Goal: Task Accomplishment & Management: Manage account settings

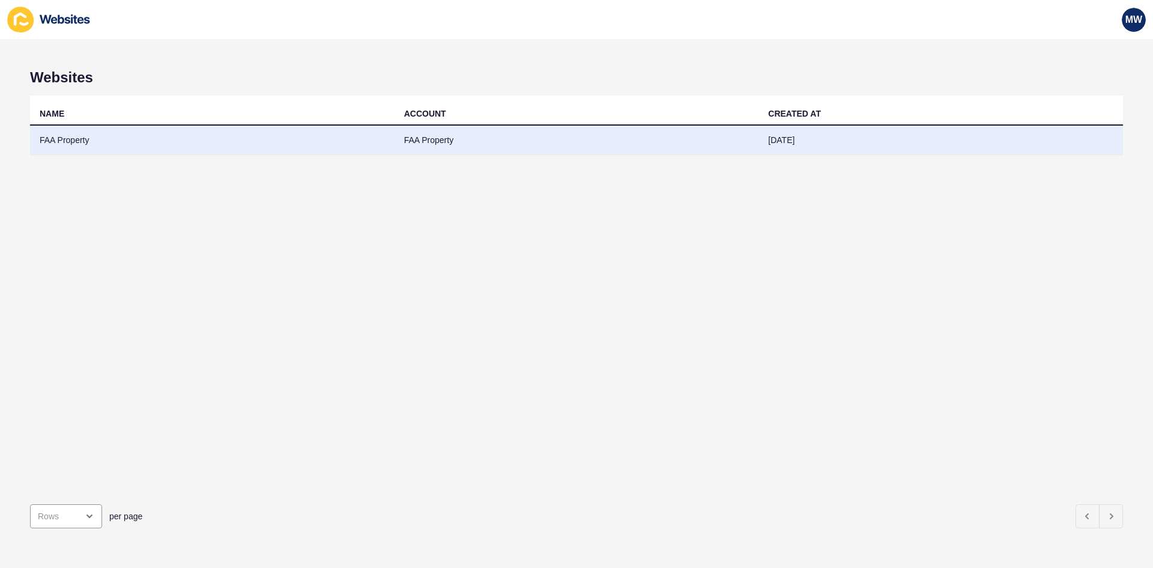
click at [109, 142] on td "FAA Property" at bounding box center [212, 140] width 365 height 29
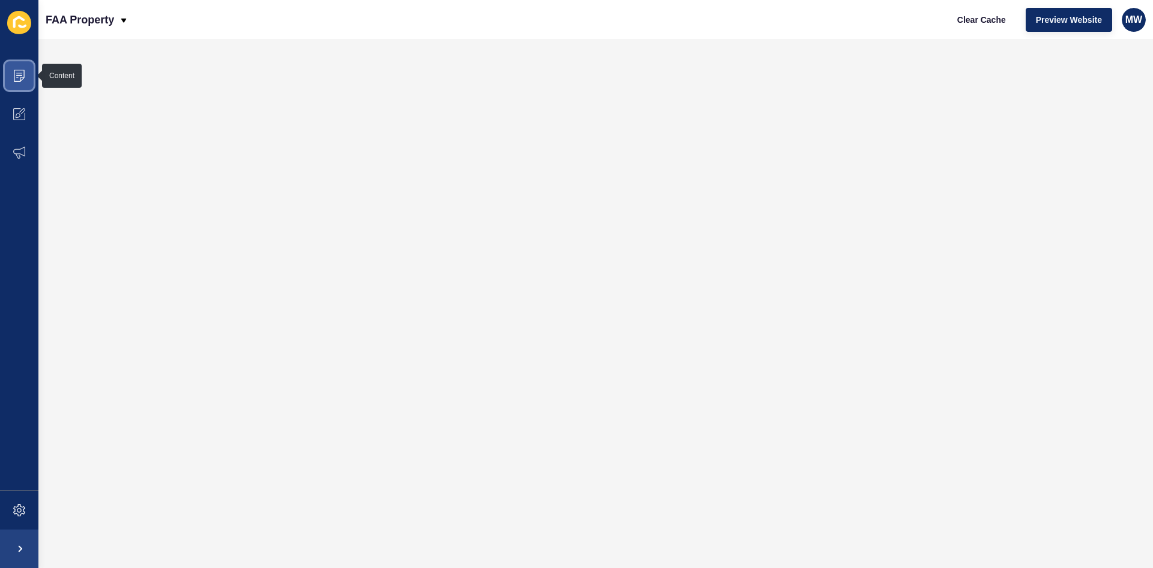
click at [19, 84] on span at bounding box center [19, 75] width 38 height 38
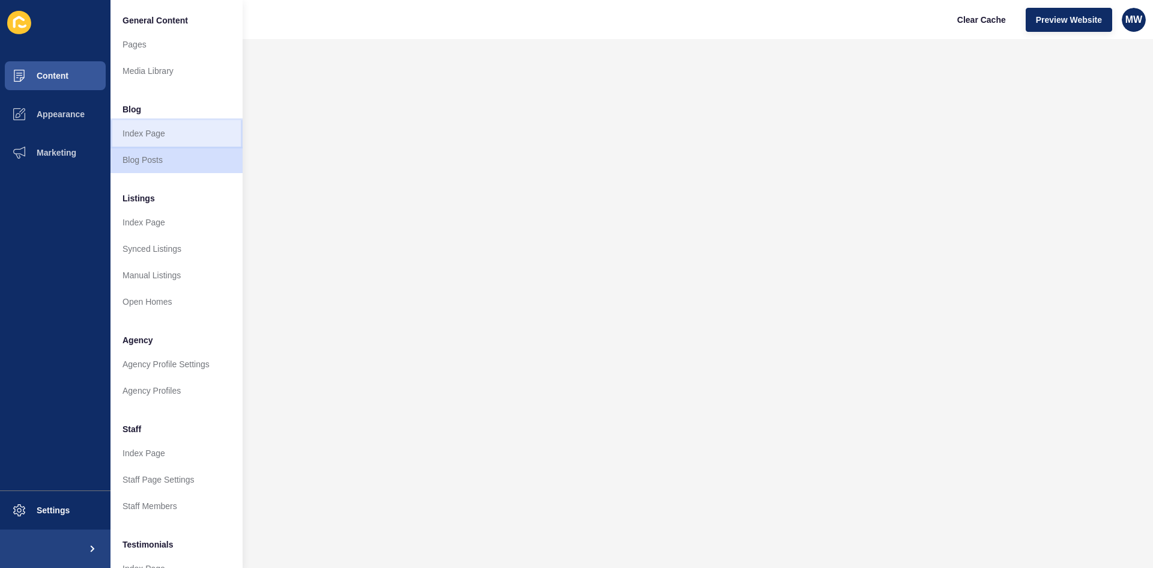
click at [163, 126] on link "Index Page" at bounding box center [177, 133] width 132 height 26
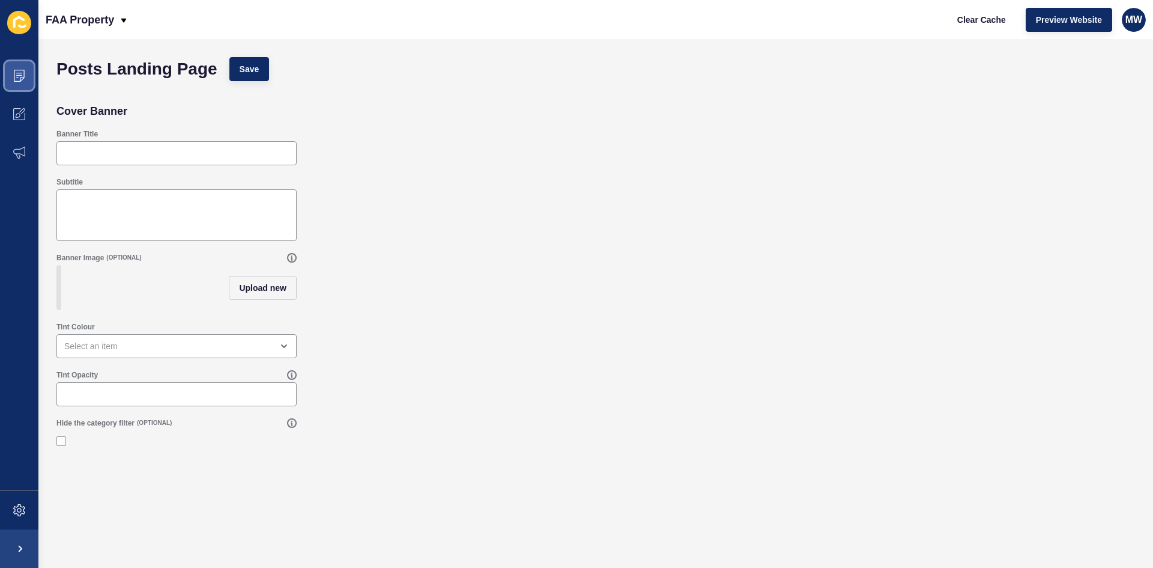
click at [14, 74] on icon at bounding box center [19, 76] width 11 height 12
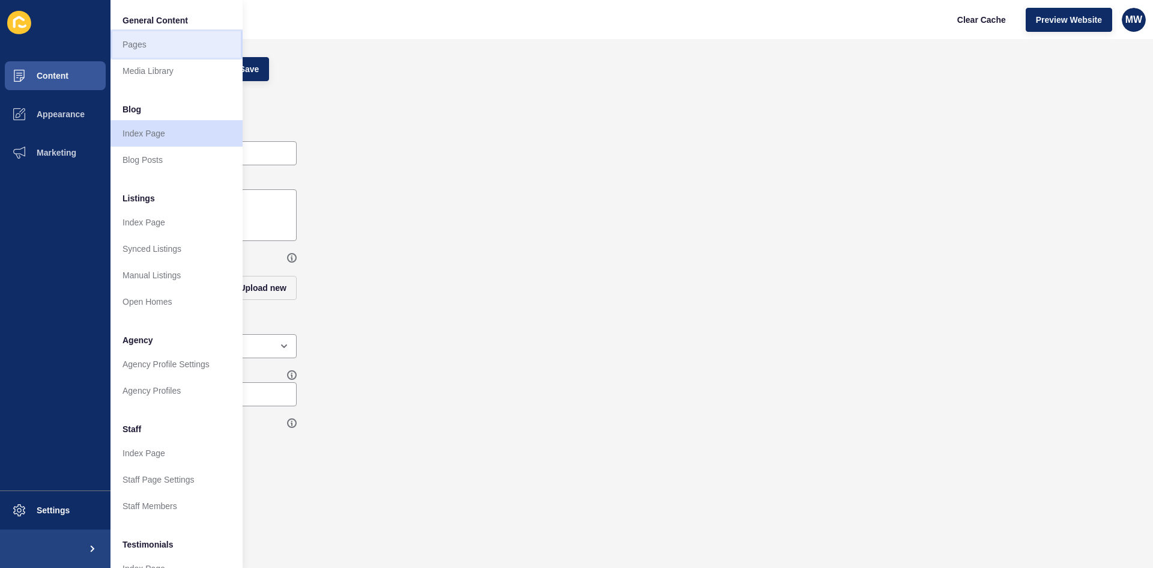
click at [144, 47] on link "Pages" at bounding box center [177, 44] width 132 height 26
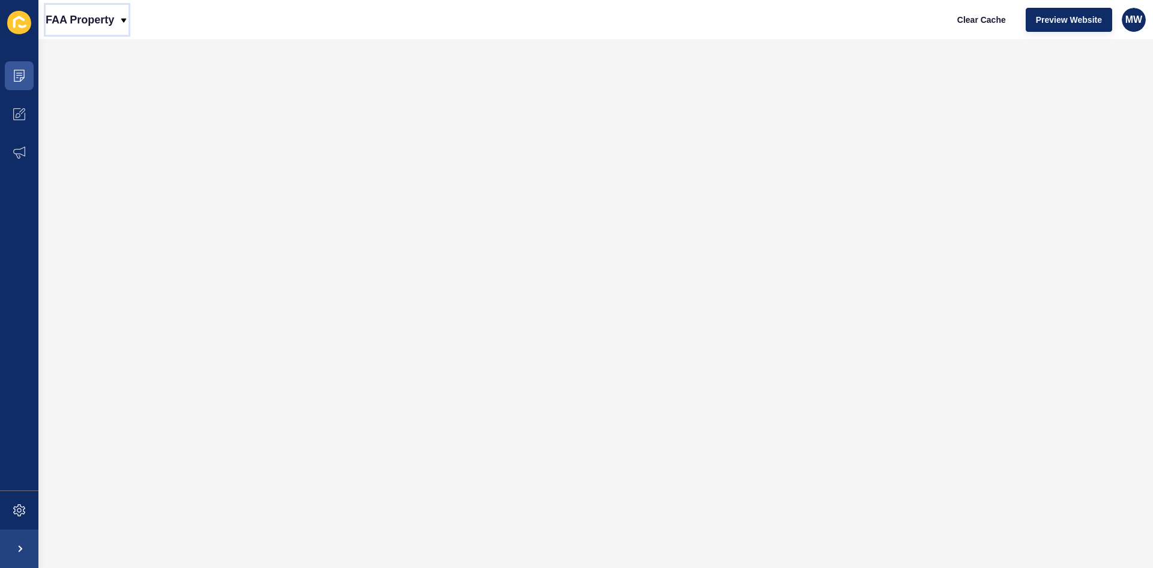
click at [106, 19] on p "FAA Property" at bounding box center [80, 20] width 68 height 30
click at [89, 58] on div "Back to website list" at bounding box center [98, 55] width 86 height 22
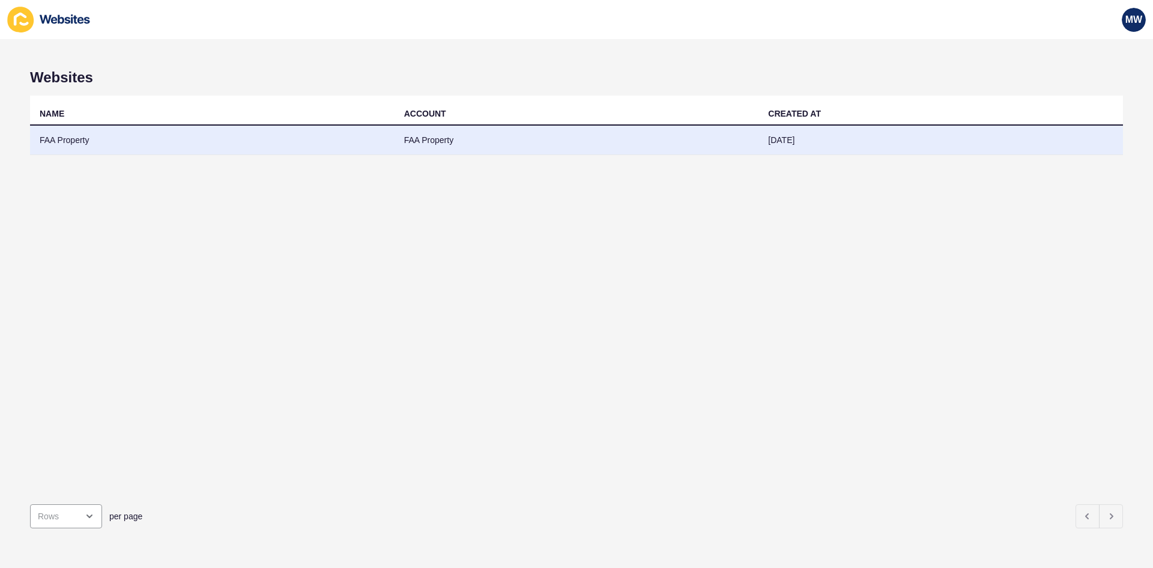
click at [95, 133] on td "FAA Property" at bounding box center [212, 140] width 365 height 29
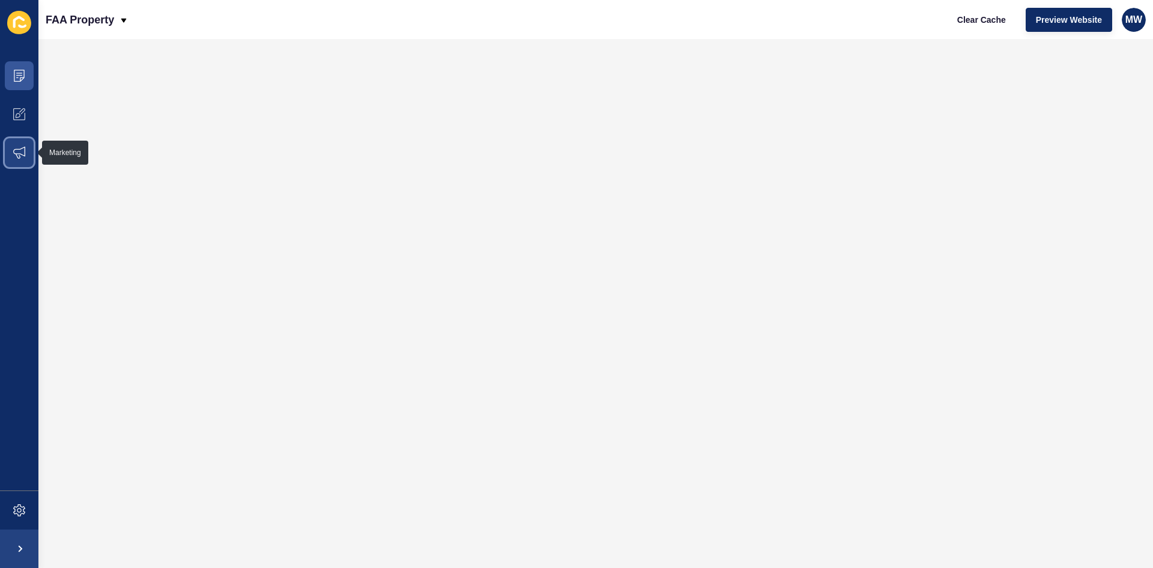
click at [24, 155] on icon at bounding box center [19, 153] width 12 height 12
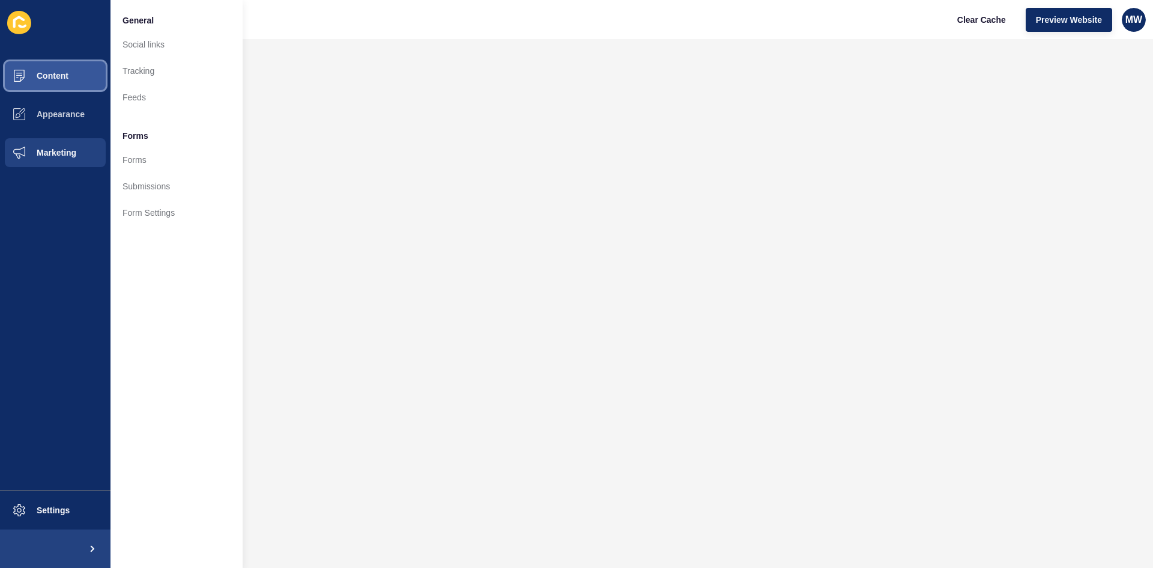
click at [68, 71] on span "Content" at bounding box center [33, 76] width 70 height 10
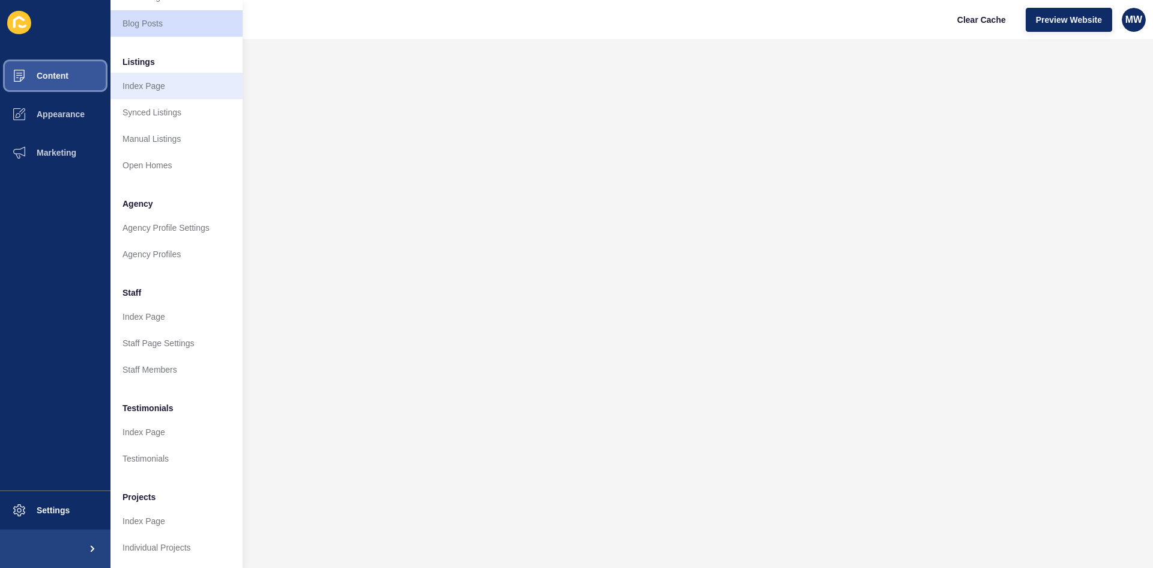
scroll to position [145, 0]
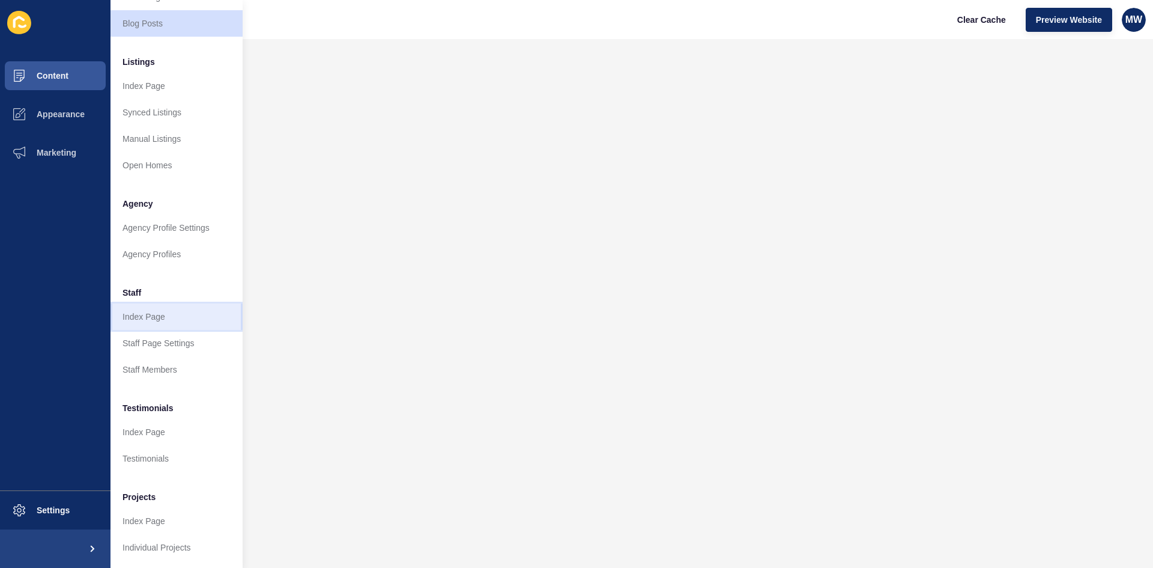
click at [161, 303] on link "Index Page" at bounding box center [177, 316] width 132 height 26
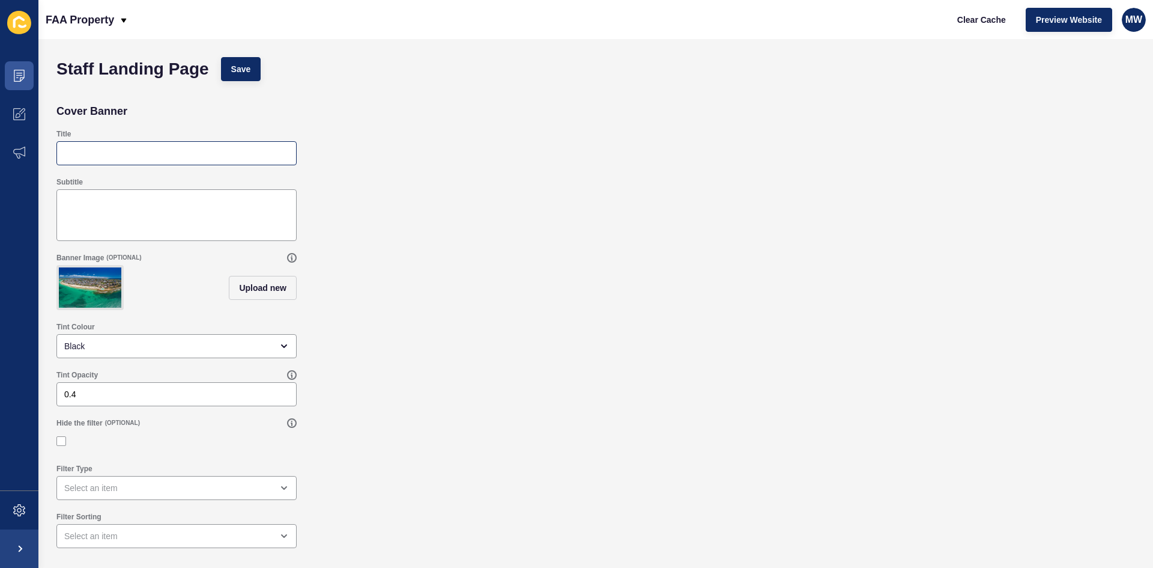
click at [135, 144] on div at bounding box center [176, 153] width 240 height 24
click at [21, 116] on icon at bounding box center [19, 114] width 12 height 12
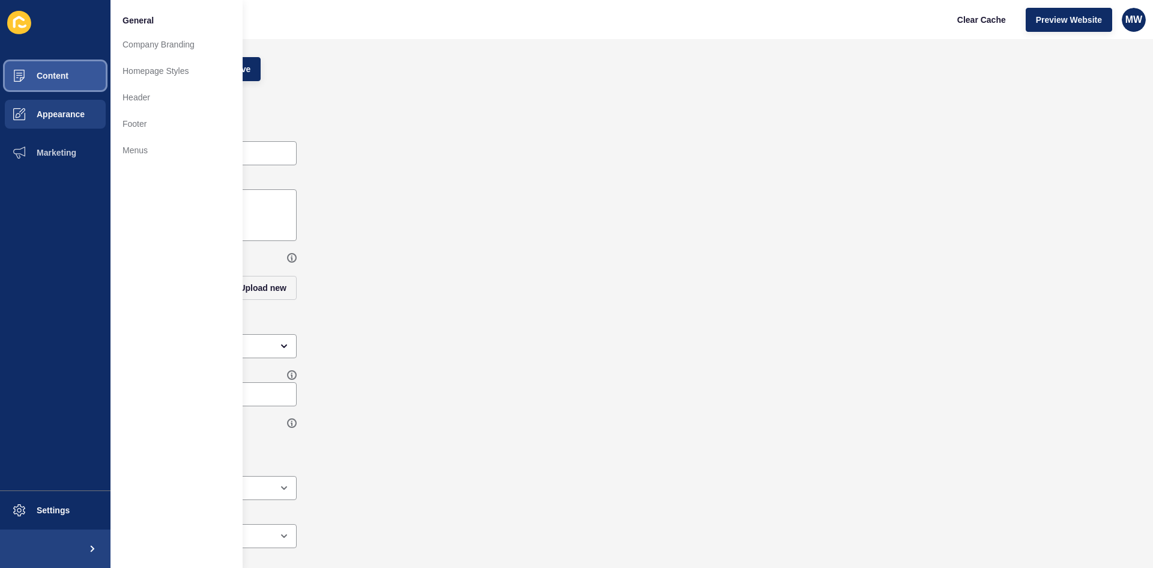
click at [44, 80] on span "Content" at bounding box center [33, 76] width 70 height 10
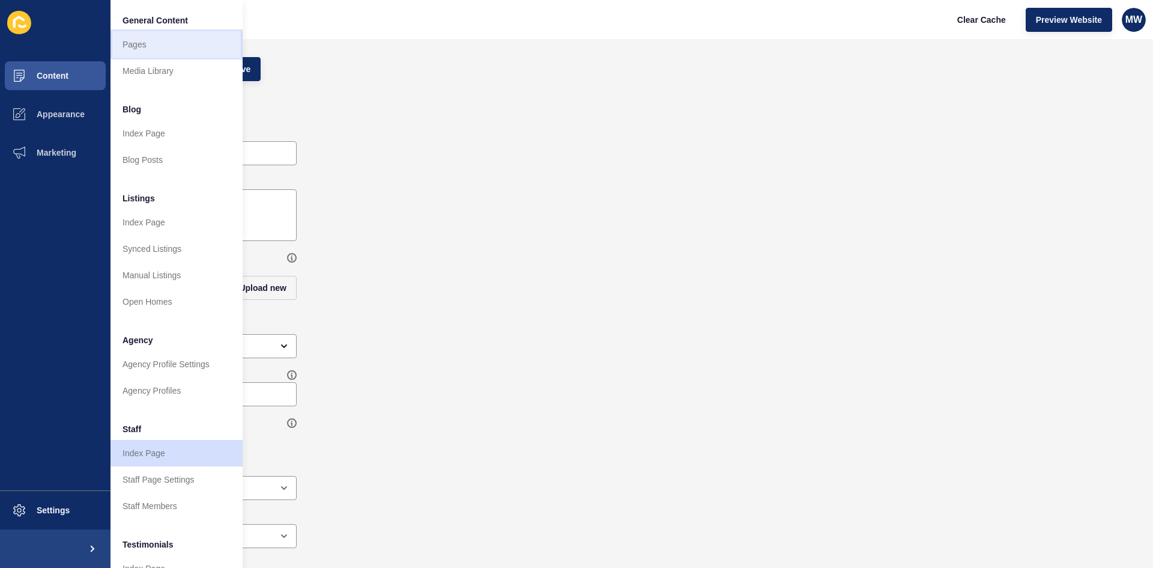
click at [154, 47] on link "Pages" at bounding box center [177, 44] width 132 height 26
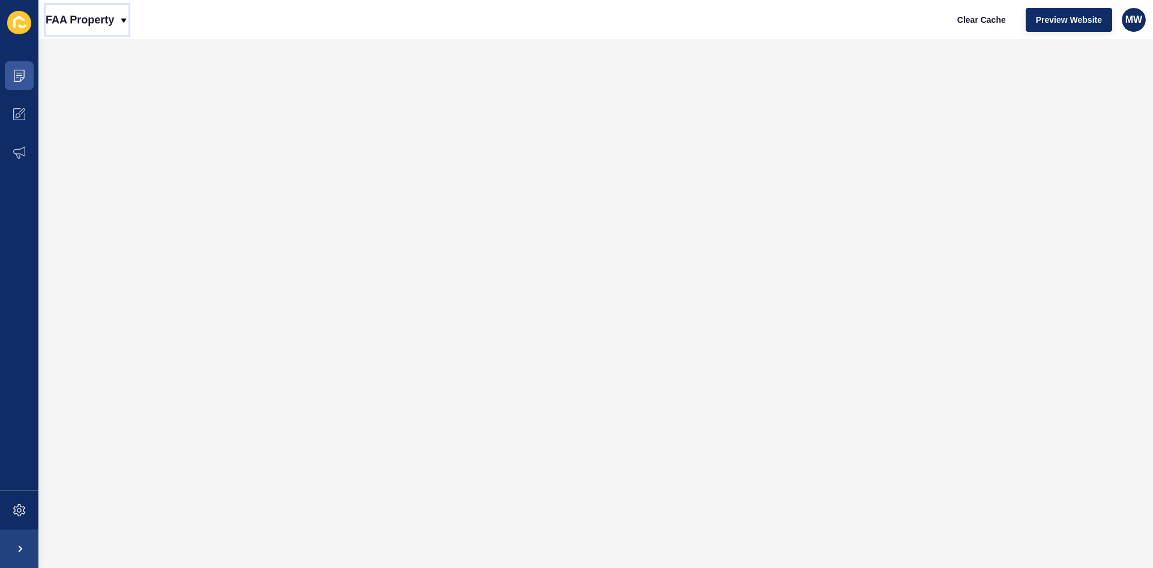
click at [116, 13] on div "FAA Property" at bounding box center [87, 20] width 83 height 30
click at [109, 53] on div "Back to website list" at bounding box center [98, 55] width 86 height 22
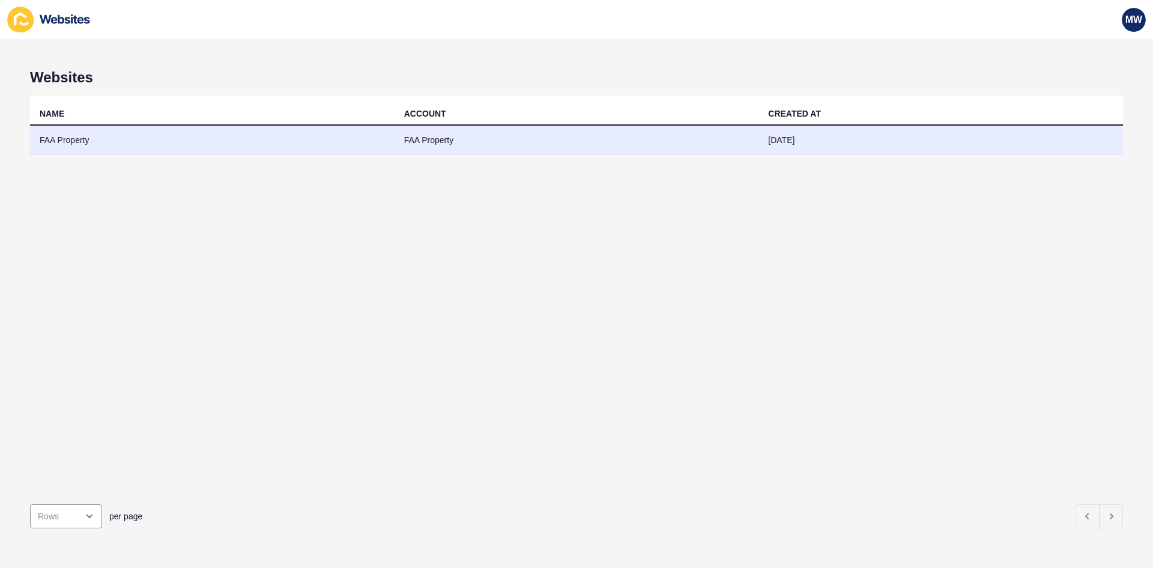
click at [164, 144] on td "FAA Property" at bounding box center [212, 140] width 365 height 29
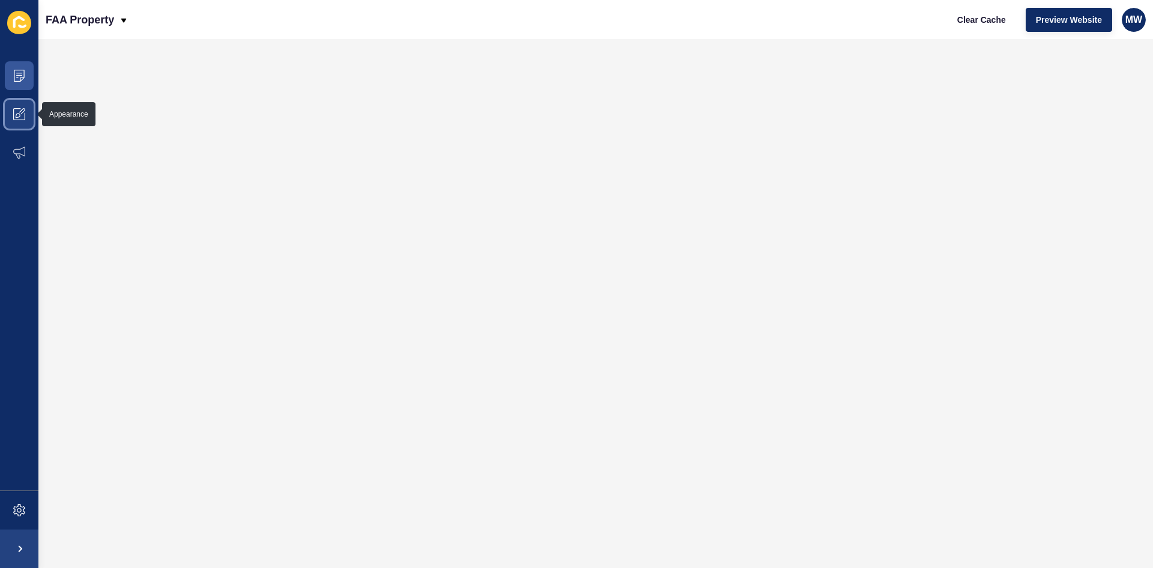
click at [26, 117] on span at bounding box center [19, 114] width 38 height 38
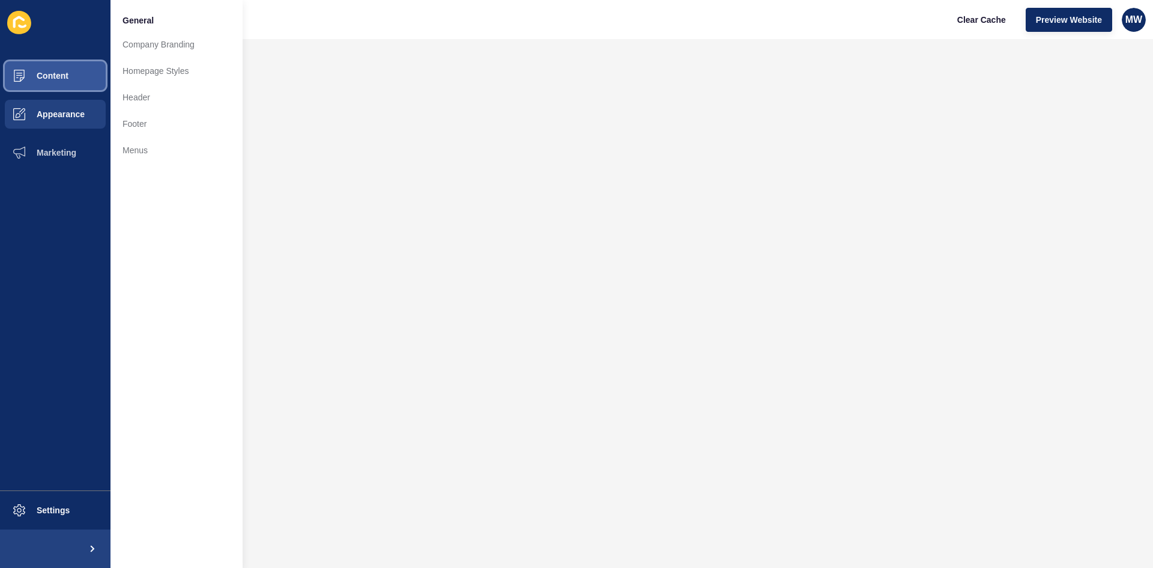
click at [56, 74] on span "Content" at bounding box center [33, 76] width 70 height 10
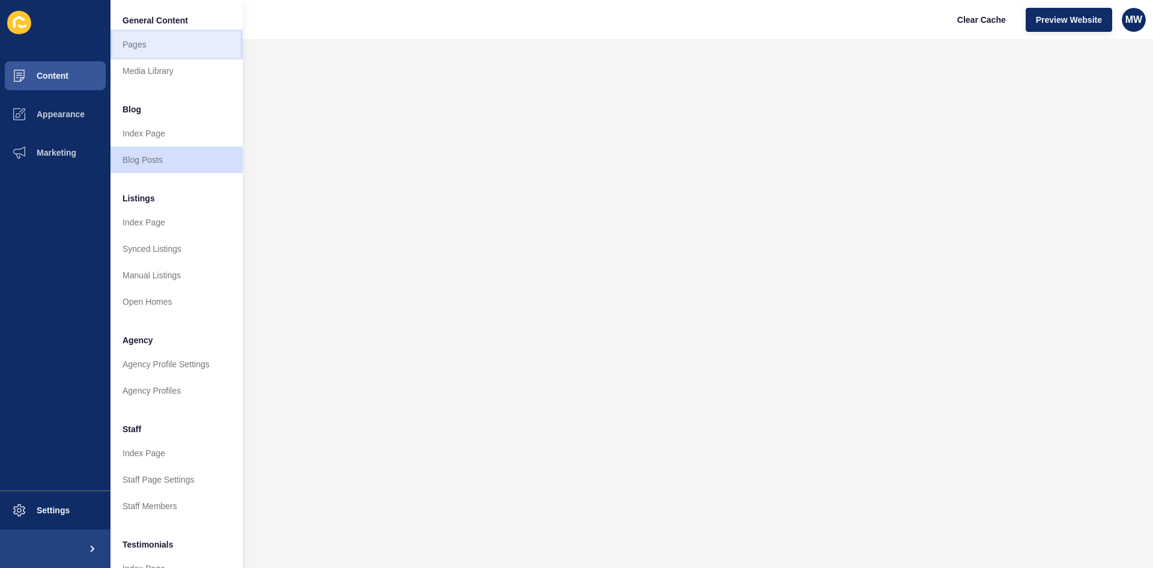
click at [155, 50] on link "Pages" at bounding box center [177, 44] width 132 height 26
